Goal: Task Accomplishment & Management: Use online tool/utility

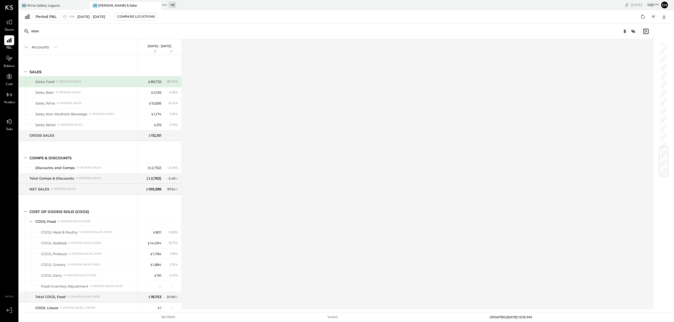
scroll to position [891, 0]
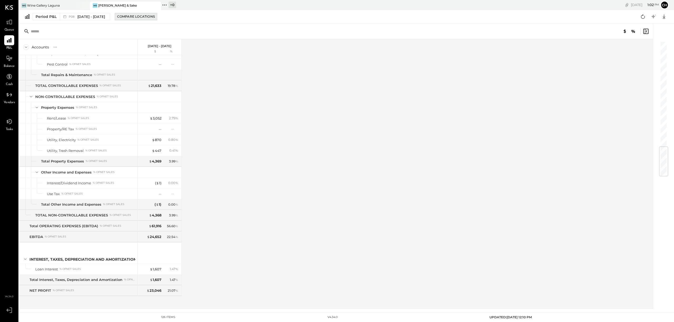
click at [125, 17] on div "Compare Locations" at bounding box center [136, 16] width 38 height 4
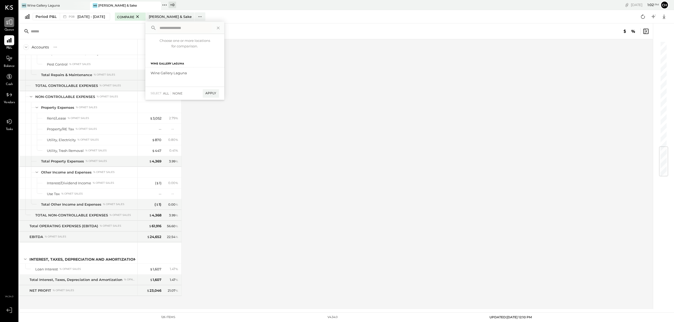
click at [12, 23] on icon at bounding box center [9, 22] width 7 height 7
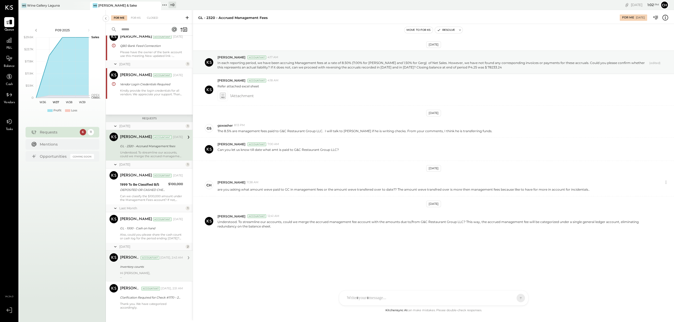
scroll to position [154, 0]
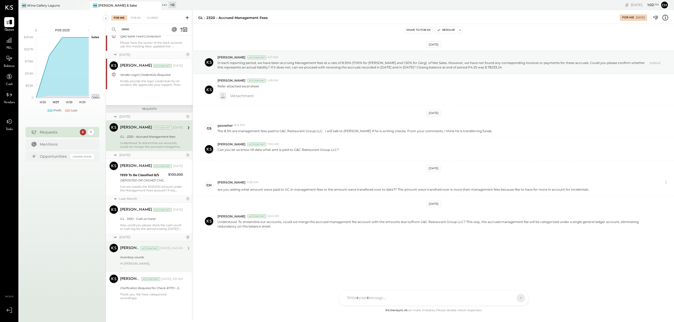
click at [156, 256] on div "Inventory counts" at bounding box center [150, 257] width 61 height 5
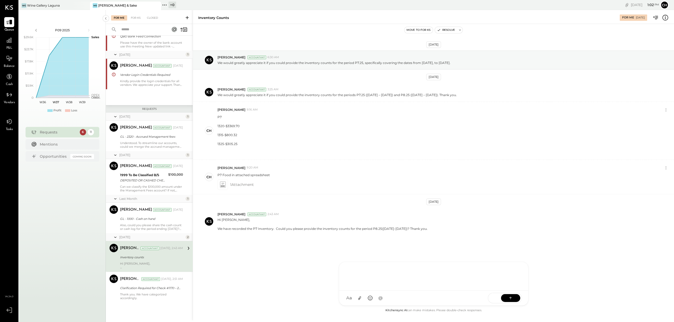
click at [373, 286] on div at bounding box center [433, 275] width 179 height 21
click at [346, 270] on div "**********" at bounding box center [433, 275] width 179 height 21
click at [460, 281] on div "**********" at bounding box center [427, 280] width 160 height 6
click at [359, 298] on icon at bounding box center [359, 298] width 3 height 4
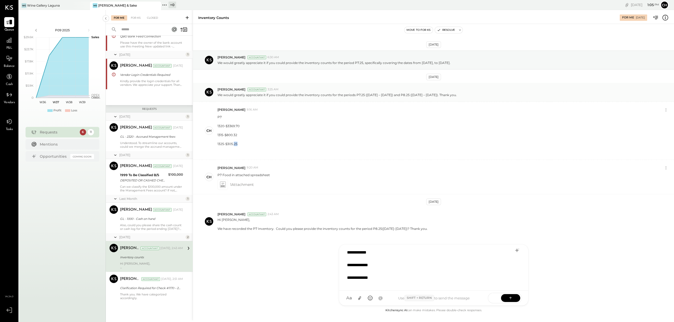
click at [399, 142] on div "P7 1320-$3369.70 1315-$800.32 1325-$305.25" at bounding box center [443, 135] width 452 height 42
click at [359, 299] on icon at bounding box center [360, 298] width 6 height 6
click at [351, 277] on button at bounding box center [349, 276] width 3 height 3
click at [359, 298] on icon at bounding box center [359, 298] width 3 height 4
click at [511, 298] on icon at bounding box center [510, 297] width 5 height 5
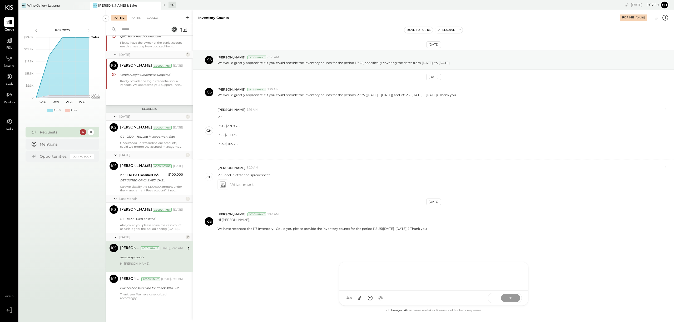
scroll to position [0, 0]
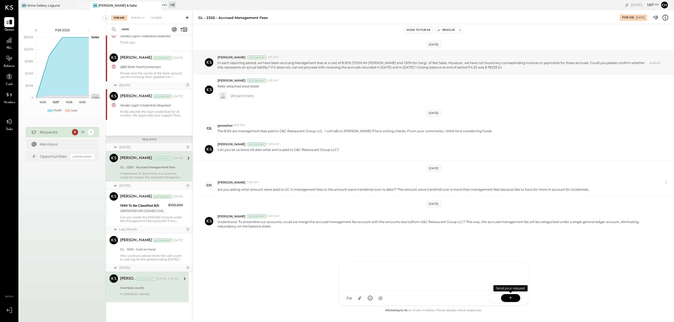
scroll to position [113, 0]
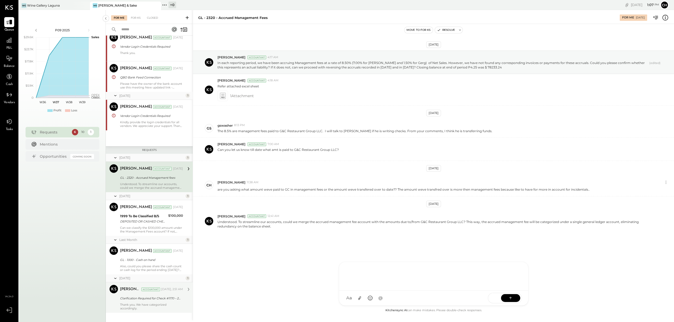
click at [161, 299] on div "Clarification Required for Check #1170 – 2nd QTR Management" at bounding box center [150, 298] width 61 height 5
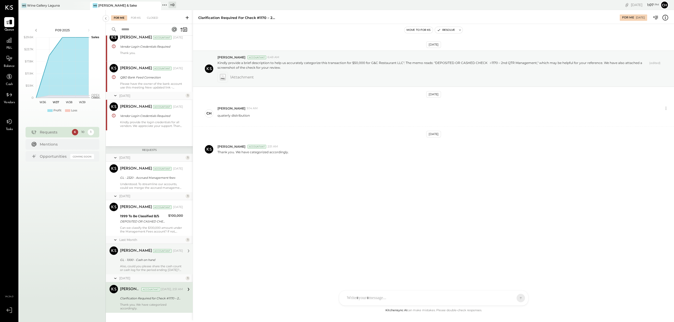
click at [164, 264] on div "[PERSON_NAME] Accountant [DATE] GL - 1000 - Cash on hand Also, could you please…" at bounding box center [151, 258] width 63 height 25
